Goal: Task Accomplishment & Management: Complete application form

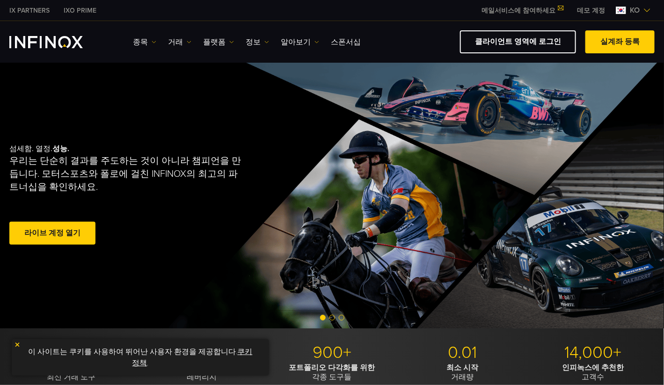
click at [622, 13] on img at bounding box center [621, 10] width 10 height 7
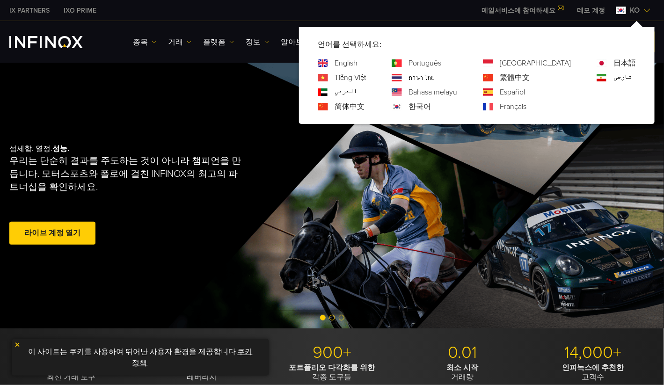
click at [287, 17] on div "IX PARTNERS IXO PRIME 메일서비스에 참여하세요 IX Daily와 투자 기회를 놓치지마세요! 지금 참여하세요! 조건 및 약관 을…" at bounding box center [331, 10] width 645 height 21
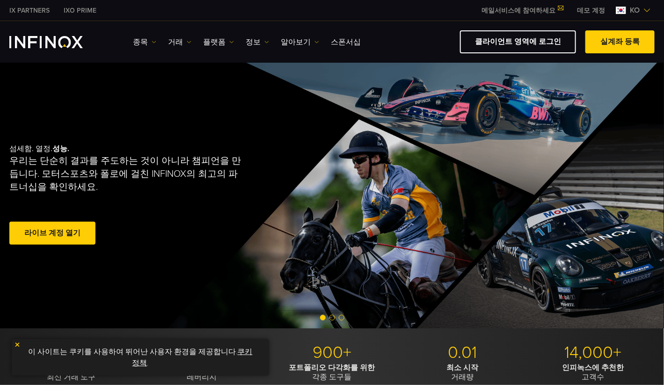
click at [52, 233] on span at bounding box center [52, 233] width 0 height 0
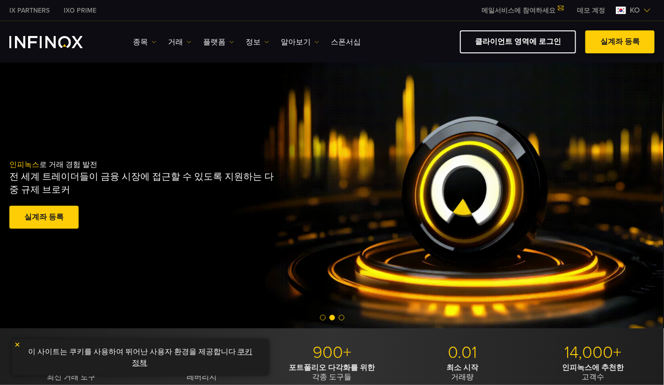
click at [620, 42] on span at bounding box center [620, 42] width 0 height 0
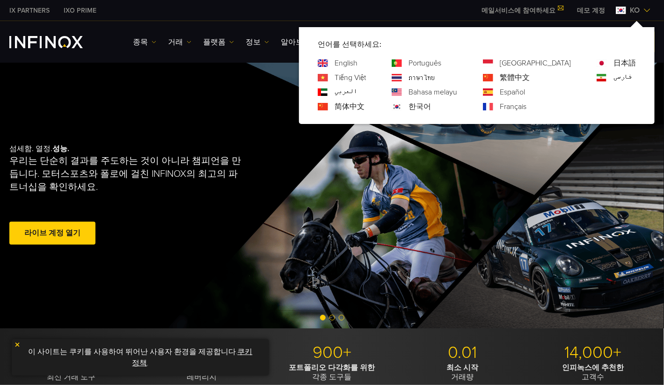
click at [445, 11] on div "IX PARTNERS IXO PRIME 메일서비스에 참여하세요 IX Daily와 투자 기회를 놓치지마세요! 지금 참여하세요! 조건 및 약관 을…" at bounding box center [331, 10] width 645 height 21
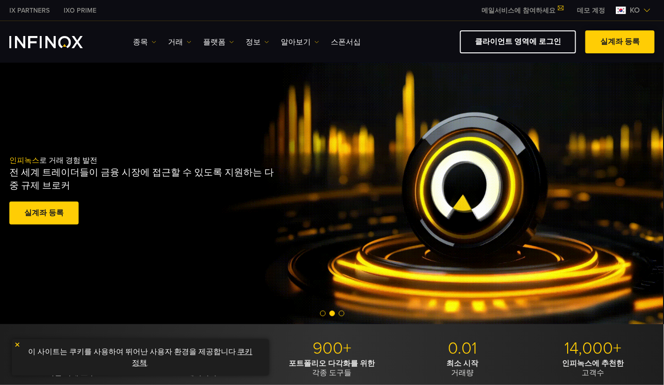
click at [620, 42] on span at bounding box center [620, 42] width 0 height 0
